Goal: Task Accomplishment & Management: Use online tool/utility

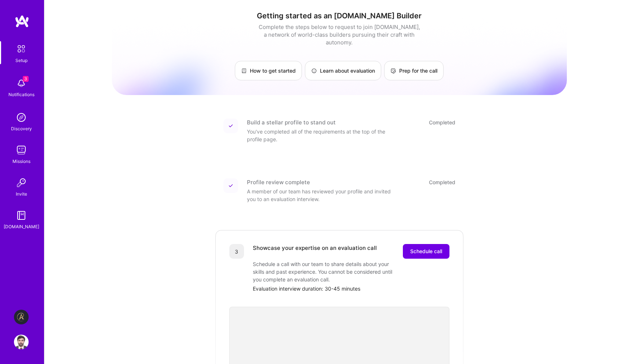
click at [25, 344] on img at bounding box center [21, 342] width 15 height 15
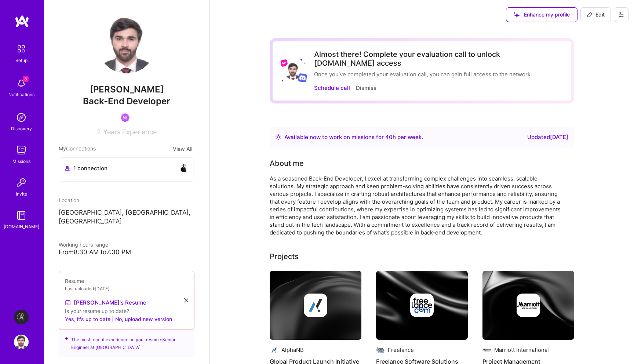
click at [22, 323] on img at bounding box center [21, 317] width 15 height 15
